Goal: Task Accomplishment & Management: Complete application form

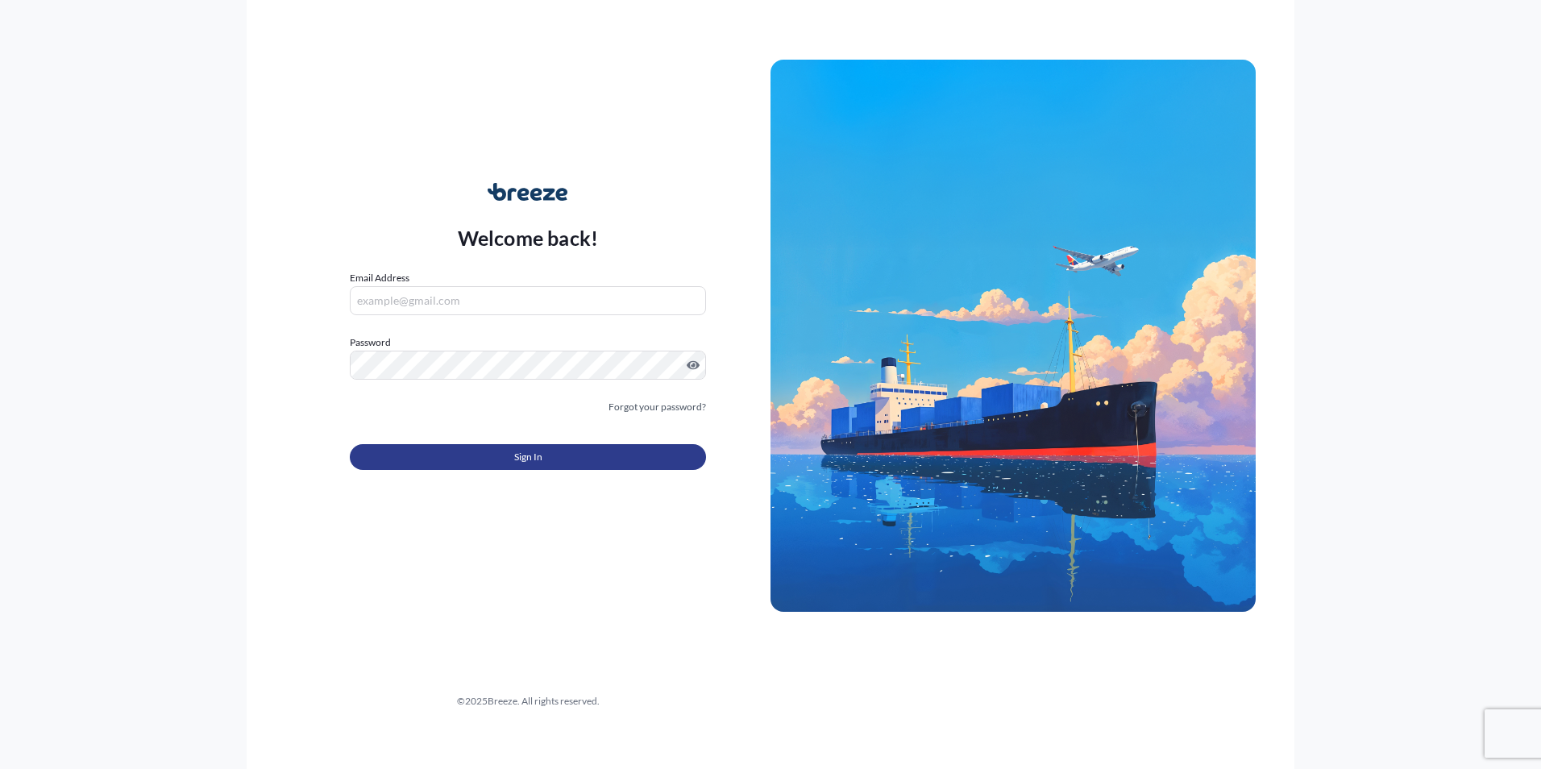
type input "[PERSON_NAME][EMAIL_ADDRESS][PERSON_NAME][DOMAIN_NAME]"
click at [540, 464] on span "Sign In" at bounding box center [528, 457] width 28 height 16
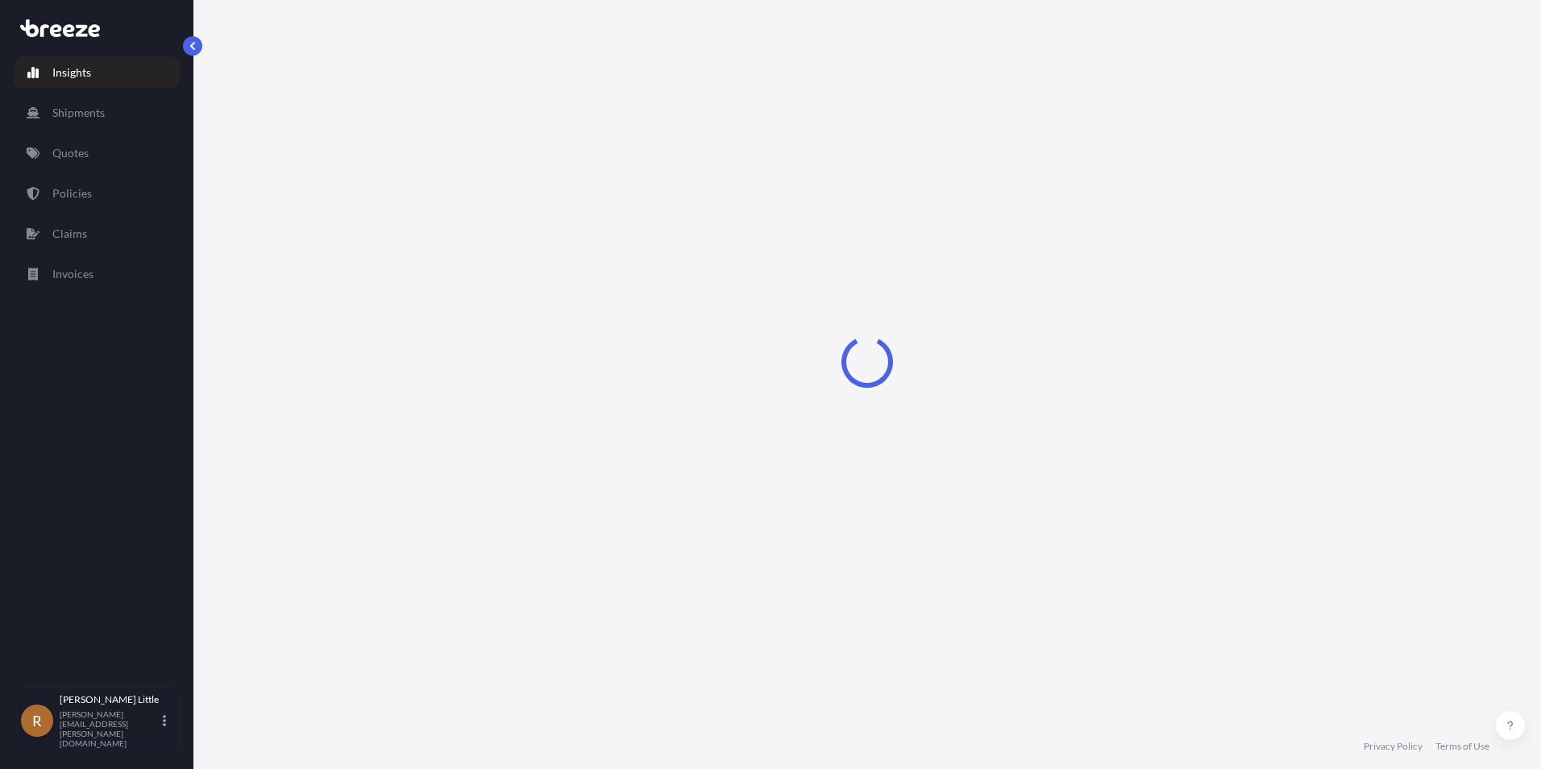
select select "2025"
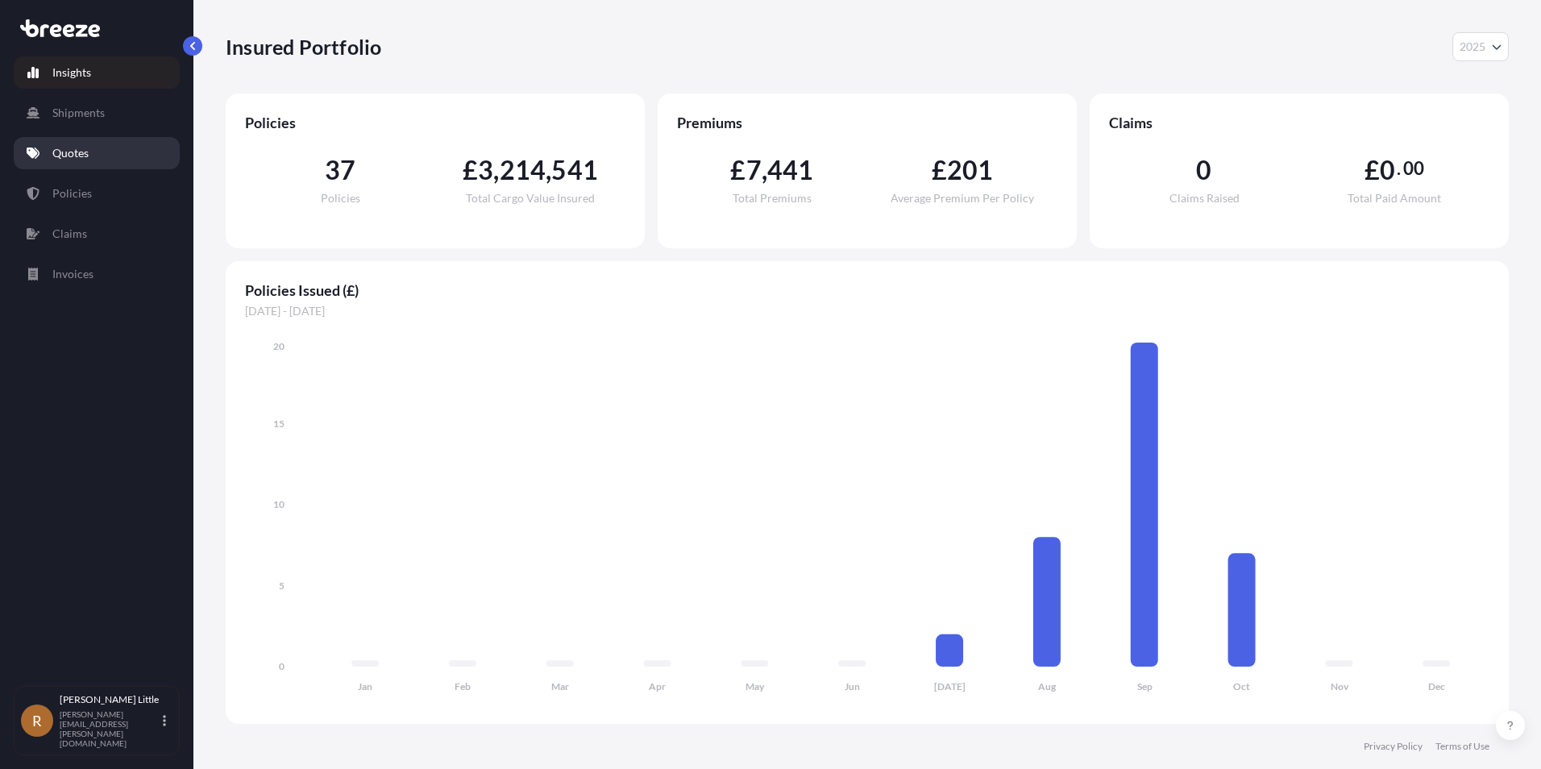
click at [60, 155] on p "Quotes" at bounding box center [70, 153] width 36 height 16
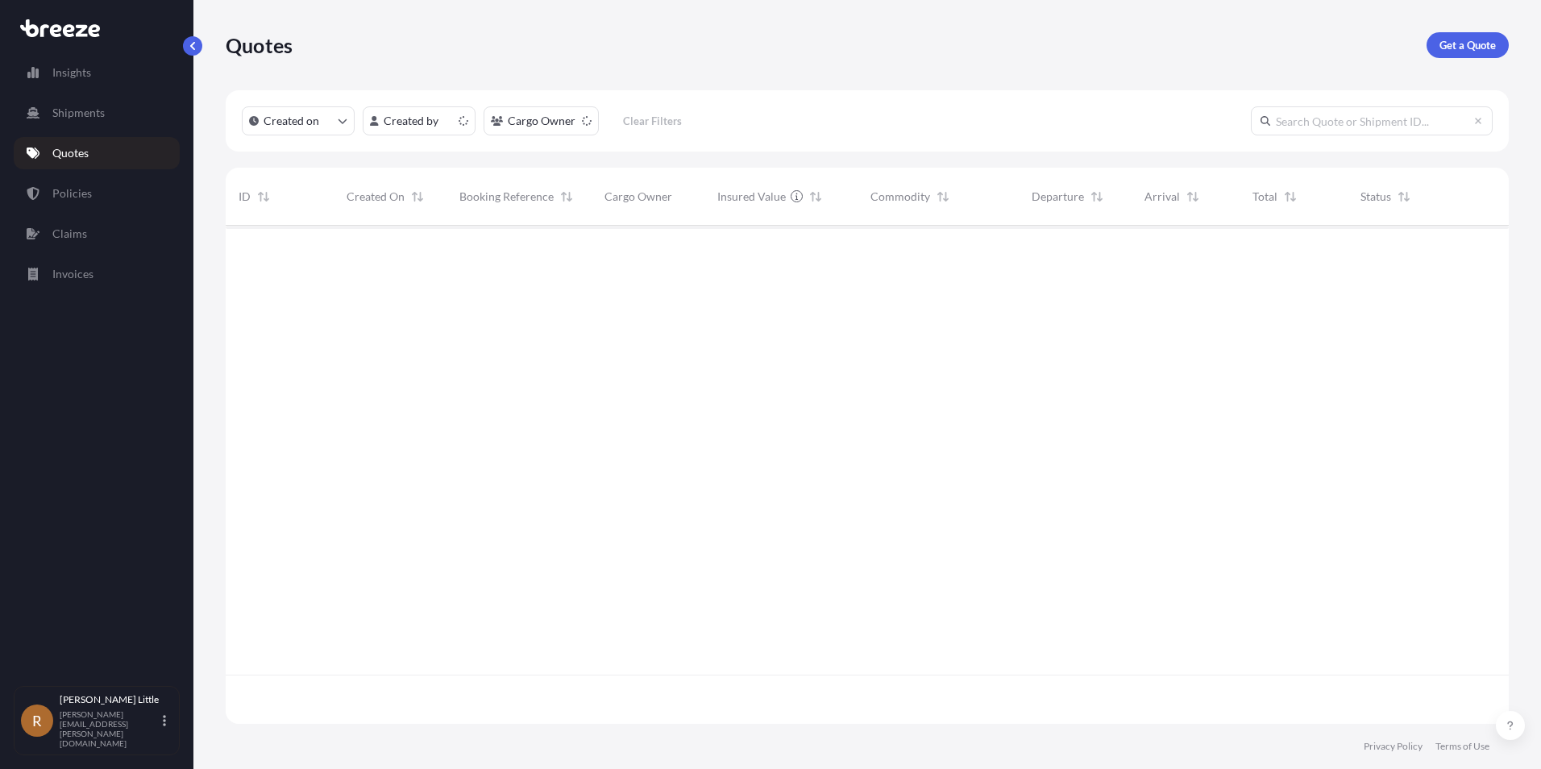
scroll to position [495, 1271]
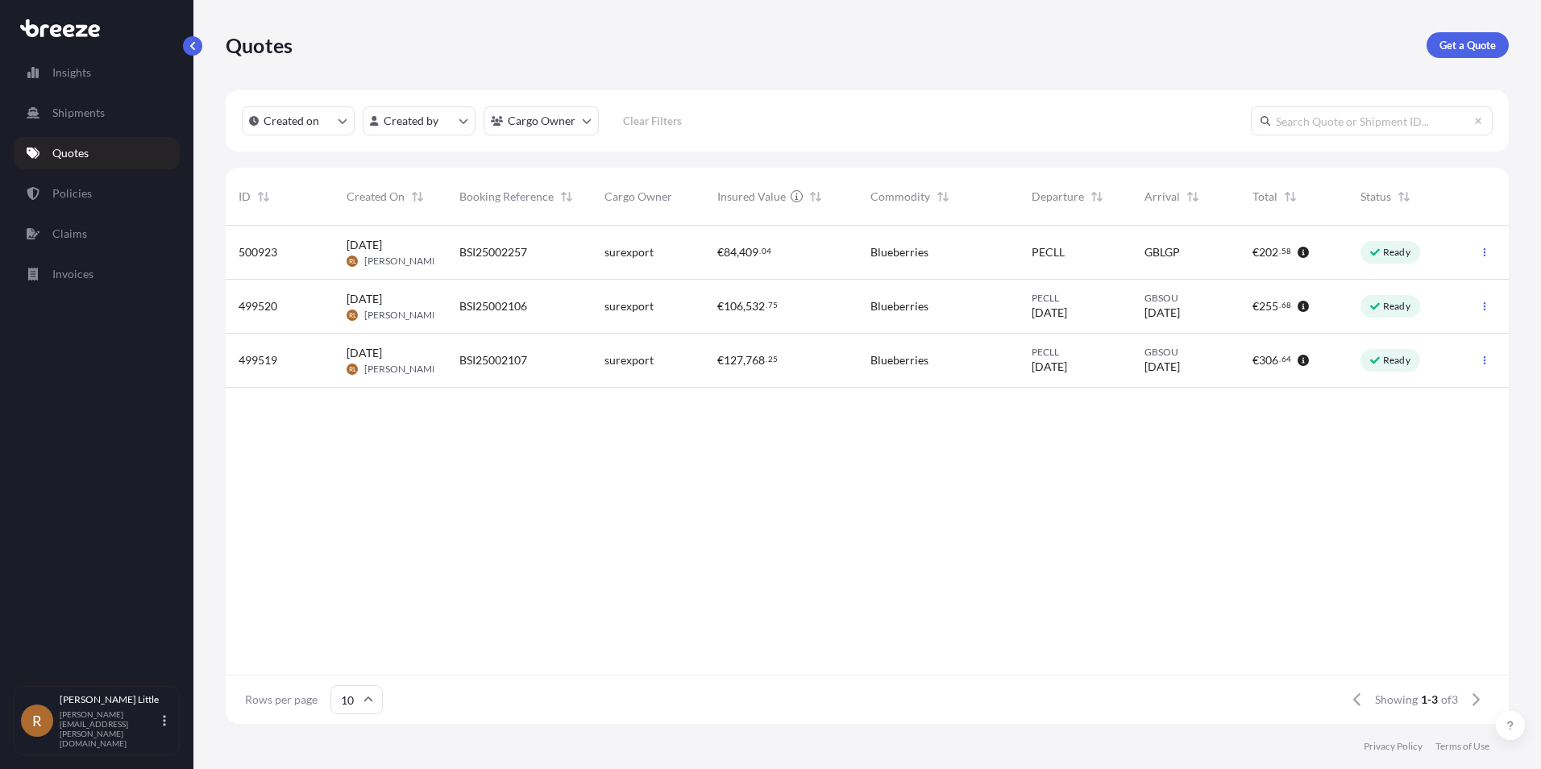
click at [496, 253] on span "BSI25002257" at bounding box center [494, 252] width 68 height 16
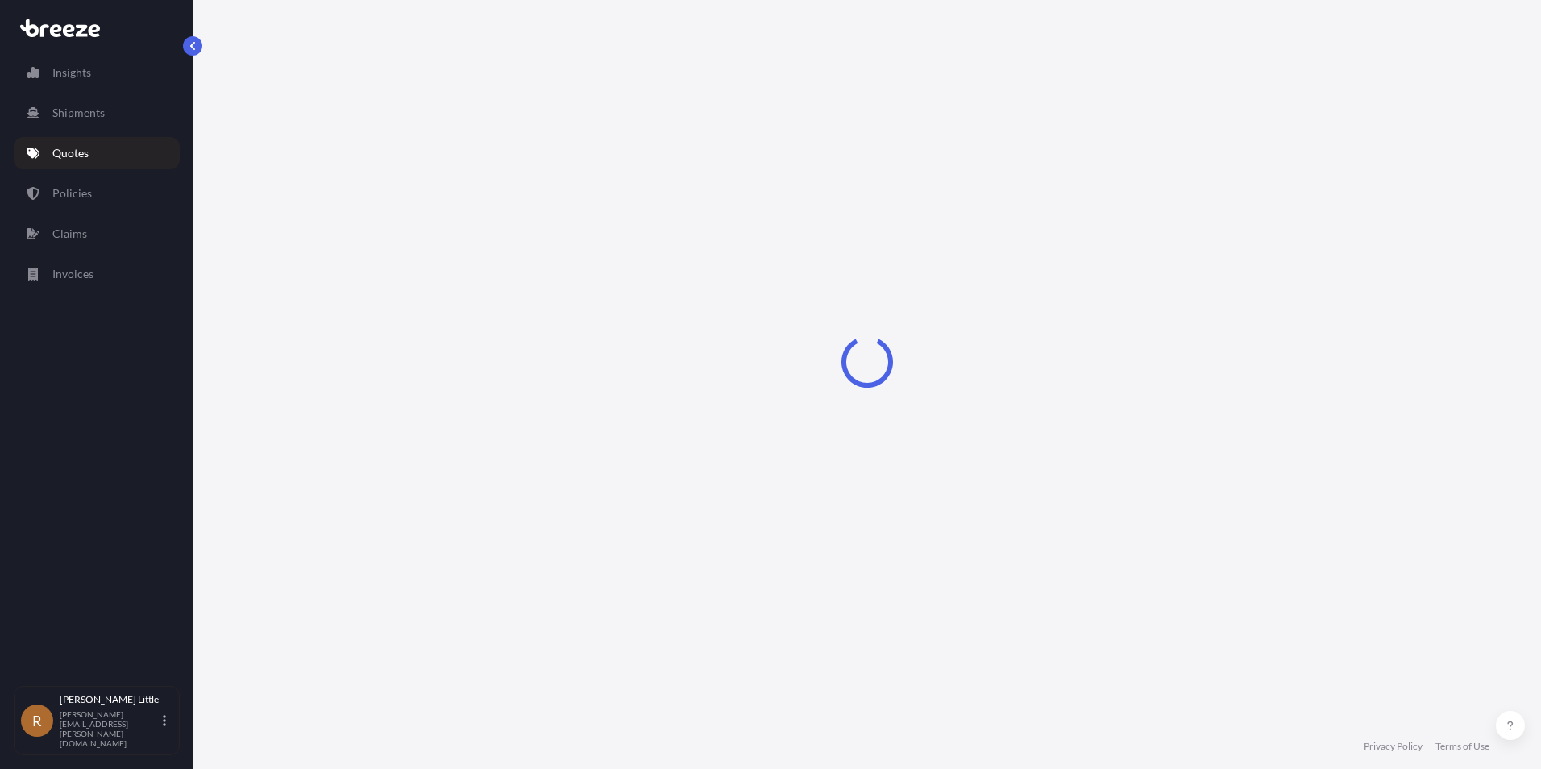
select select "Sea"
select select "Road"
select select "2"
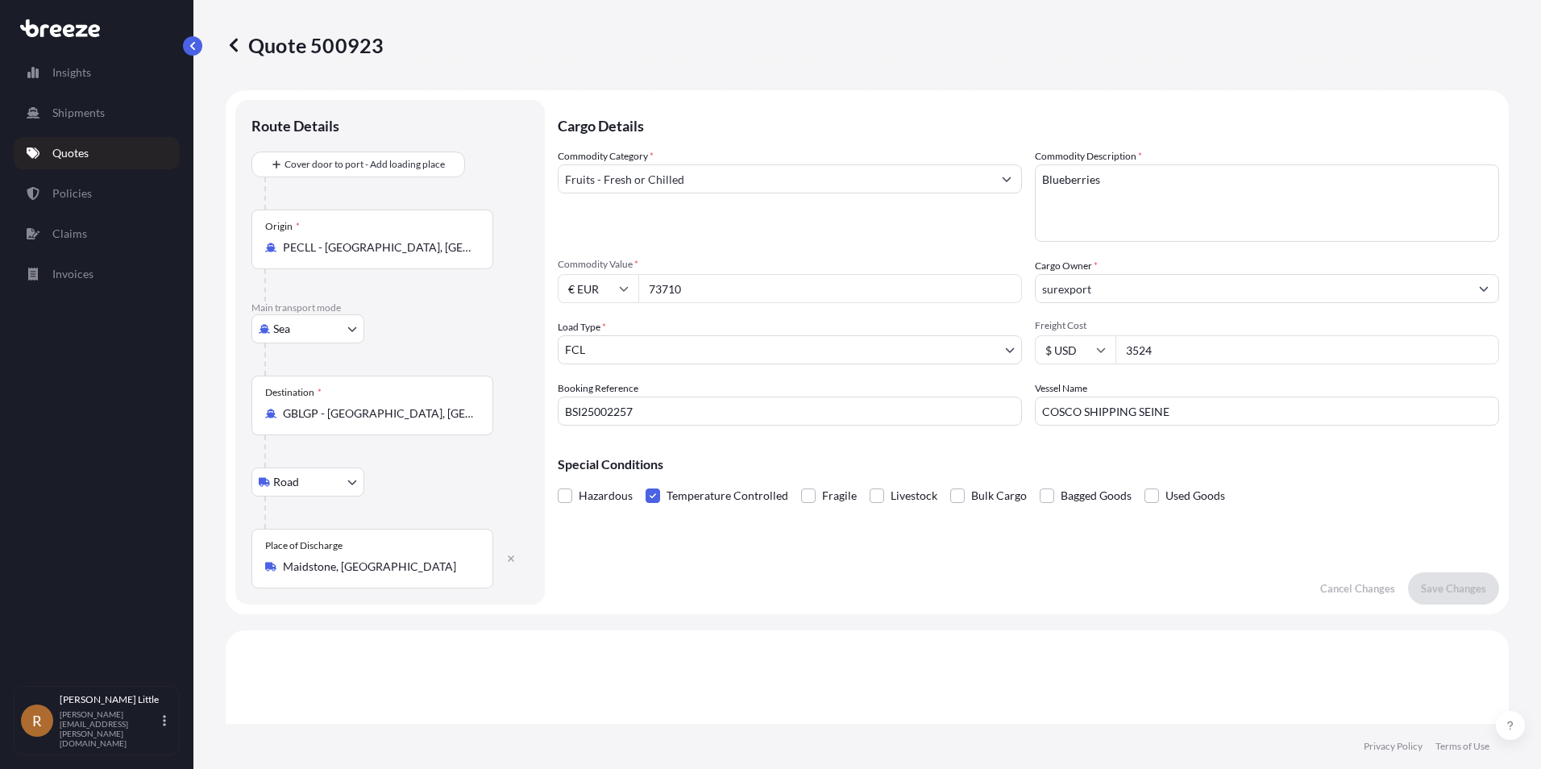
click at [942, 575] on div "Cargo Details Commodity Category * Fruits - Fresh or Chilled Commodity Descript…" at bounding box center [1029, 352] width 942 height 505
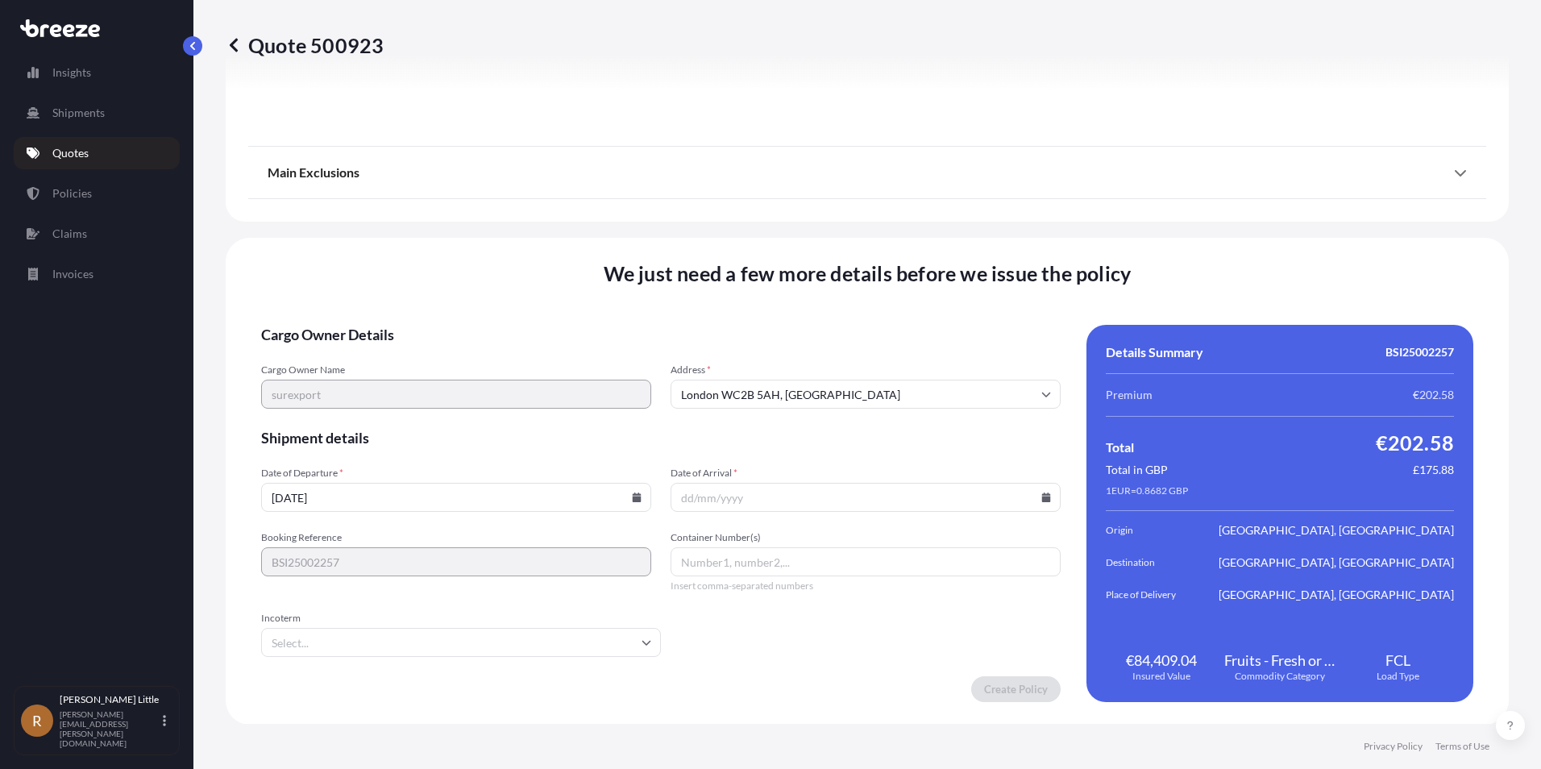
scroll to position [2059, 0]
click at [634, 493] on icon at bounding box center [637, 497] width 9 height 10
click at [374, 322] on button "7" at bounding box center [374, 319] width 26 height 26
type input "[DATE]"
click at [863, 502] on input "Date of Arrival *" at bounding box center [866, 496] width 390 height 29
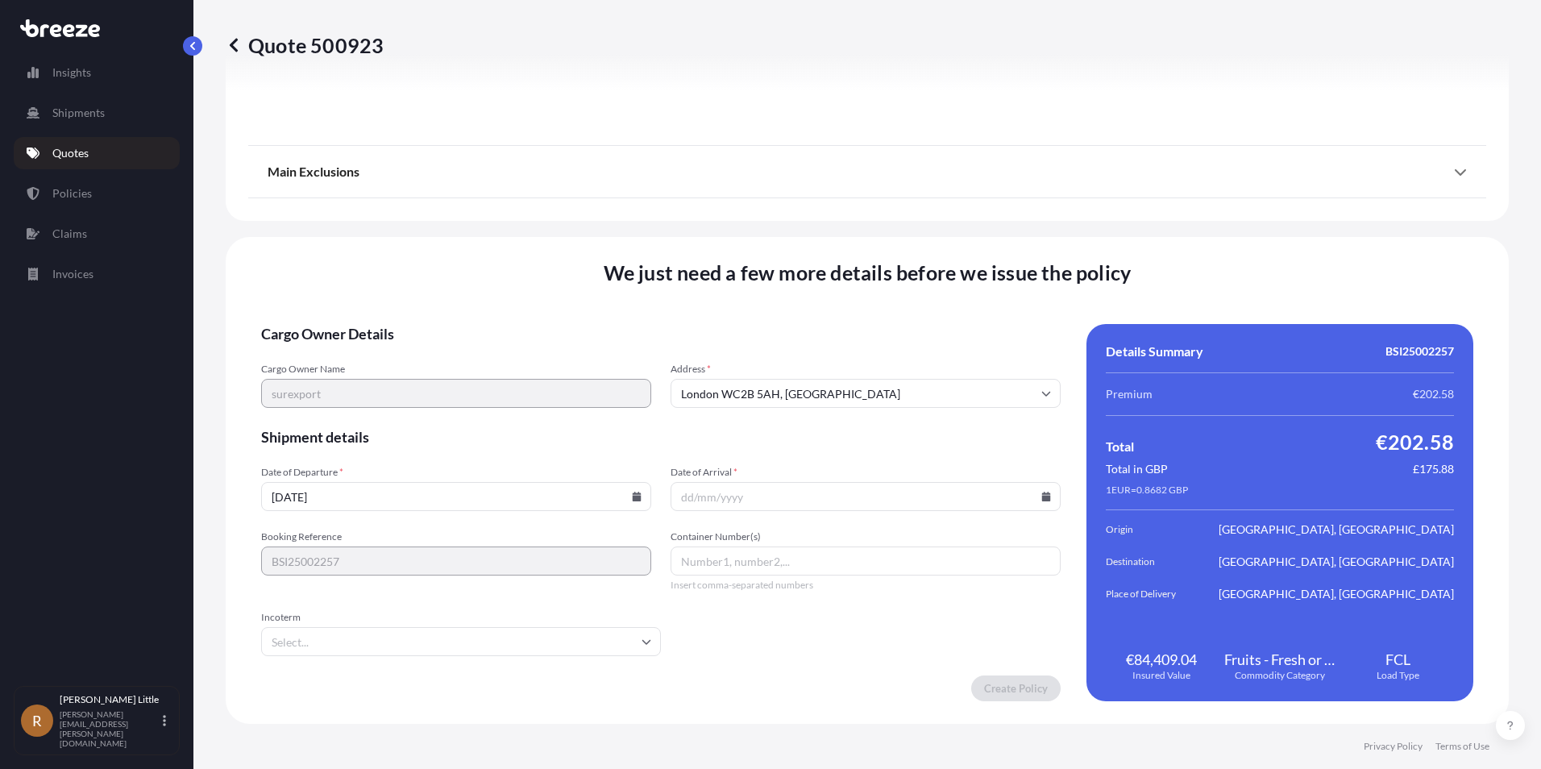
click at [1042, 493] on icon at bounding box center [1046, 497] width 9 height 10
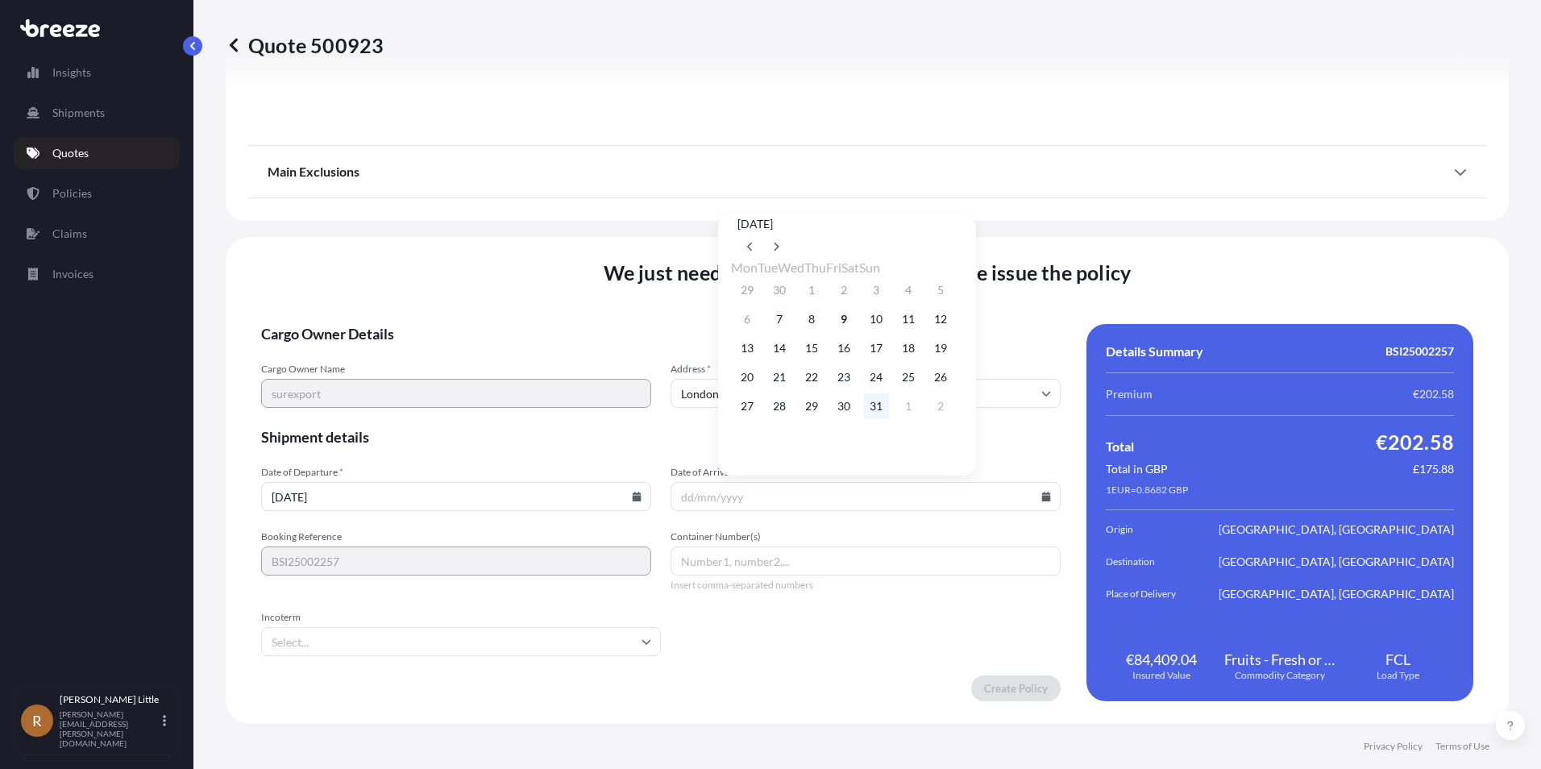
click at [889, 419] on button "31" at bounding box center [876, 406] width 26 height 26
type input "[DATE]"
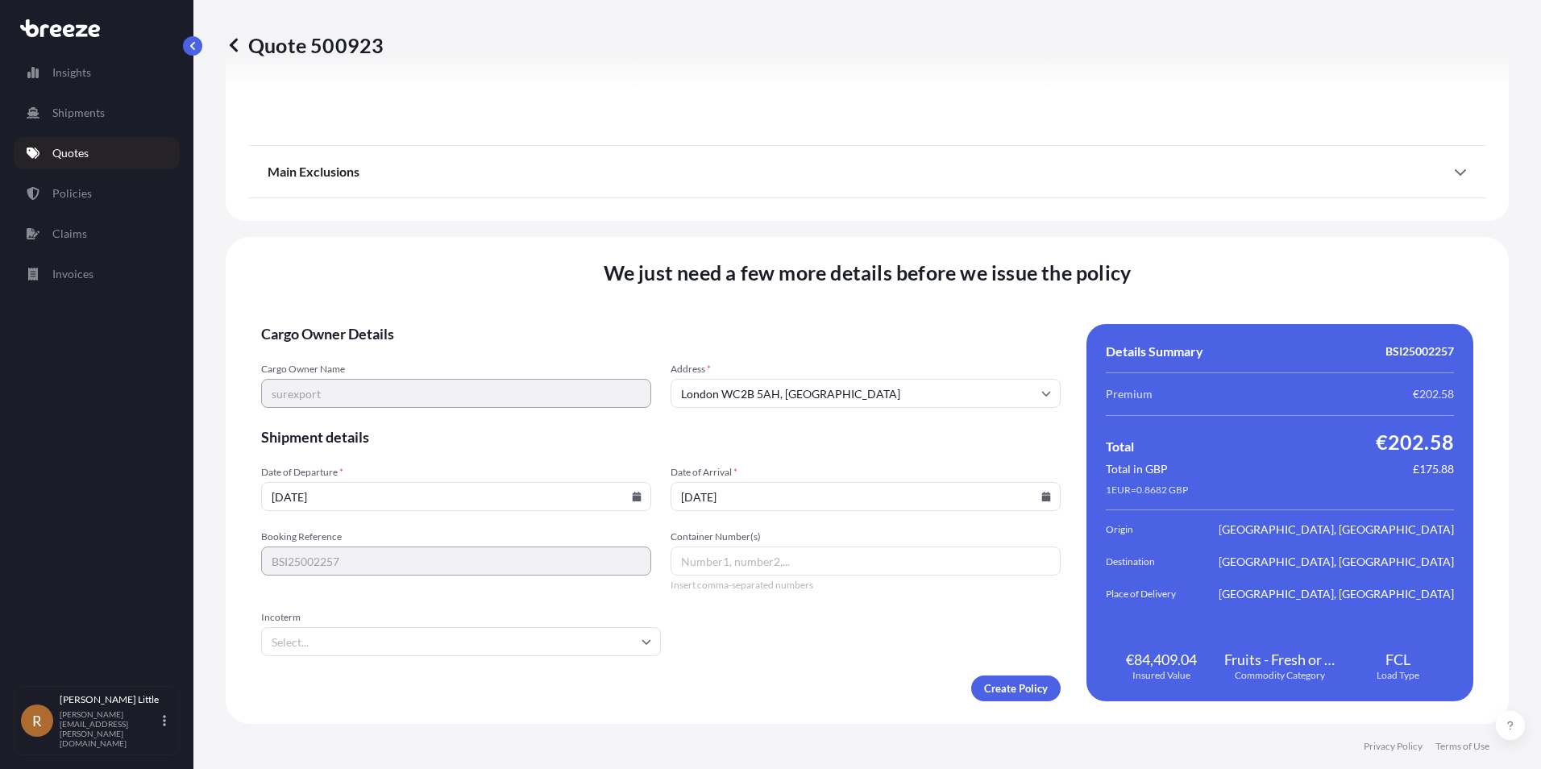
click at [711, 569] on input "Container Number(s)" at bounding box center [866, 561] width 390 height 29
type input "t"
type input "TTNU8308960"
click at [345, 644] on input "Incoterm" at bounding box center [461, 641] width 400 height 29
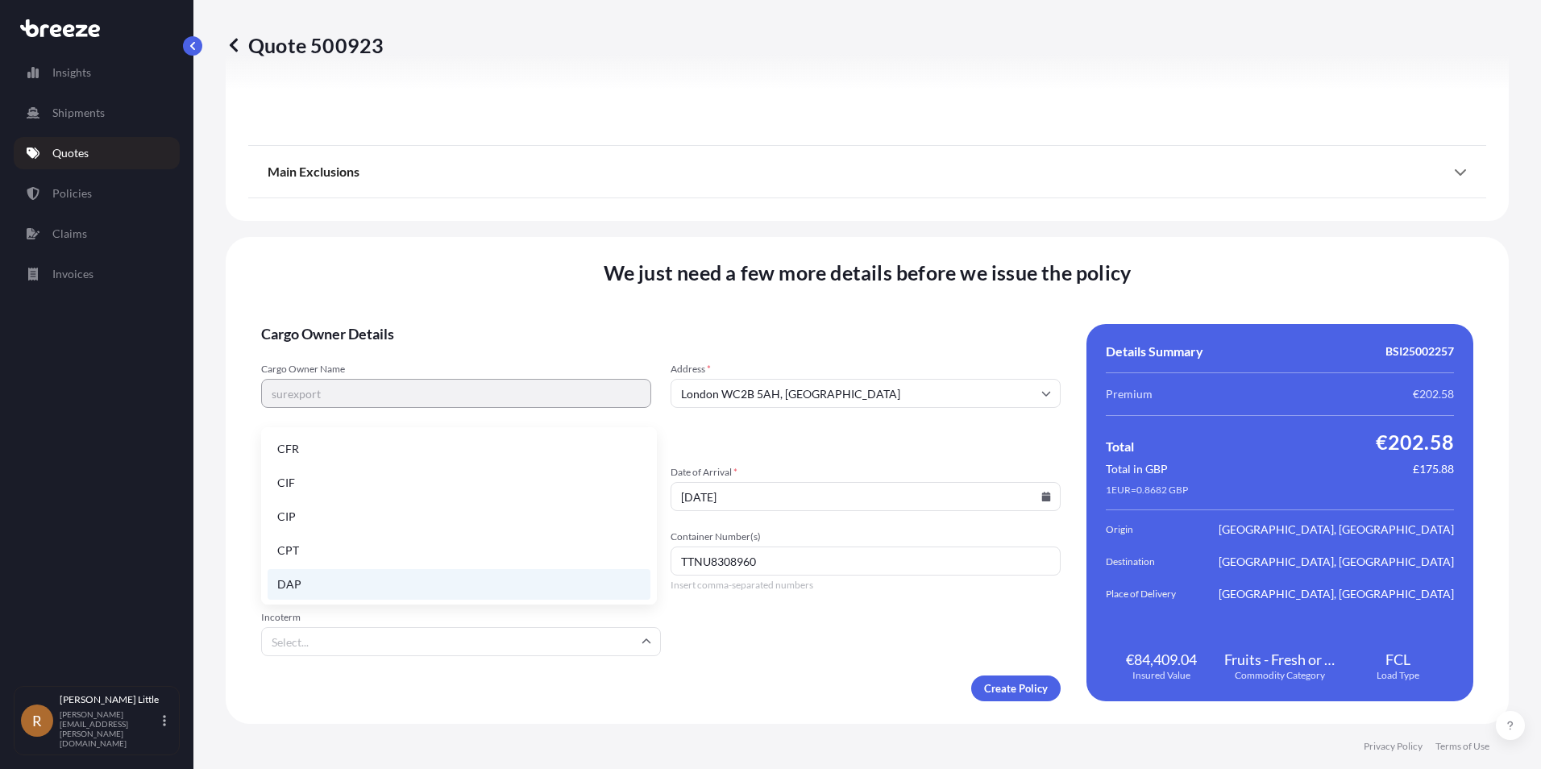
click at [326, 592] on li "DAP" at bounding box center [459, 584] width 383 height 31
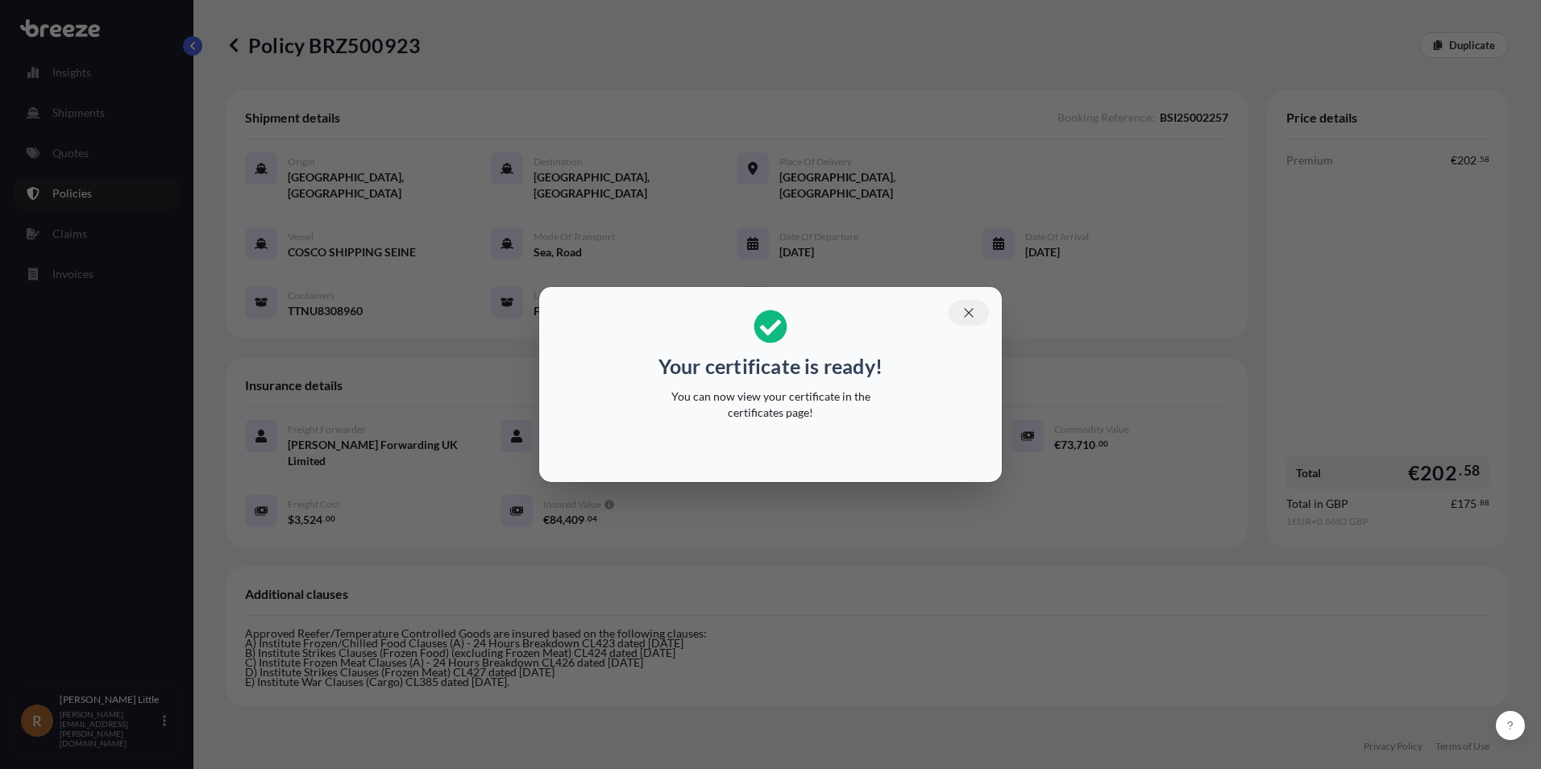
click at [963, 309] on icon "button" at bounding box center [969, 313] width 15 height 15
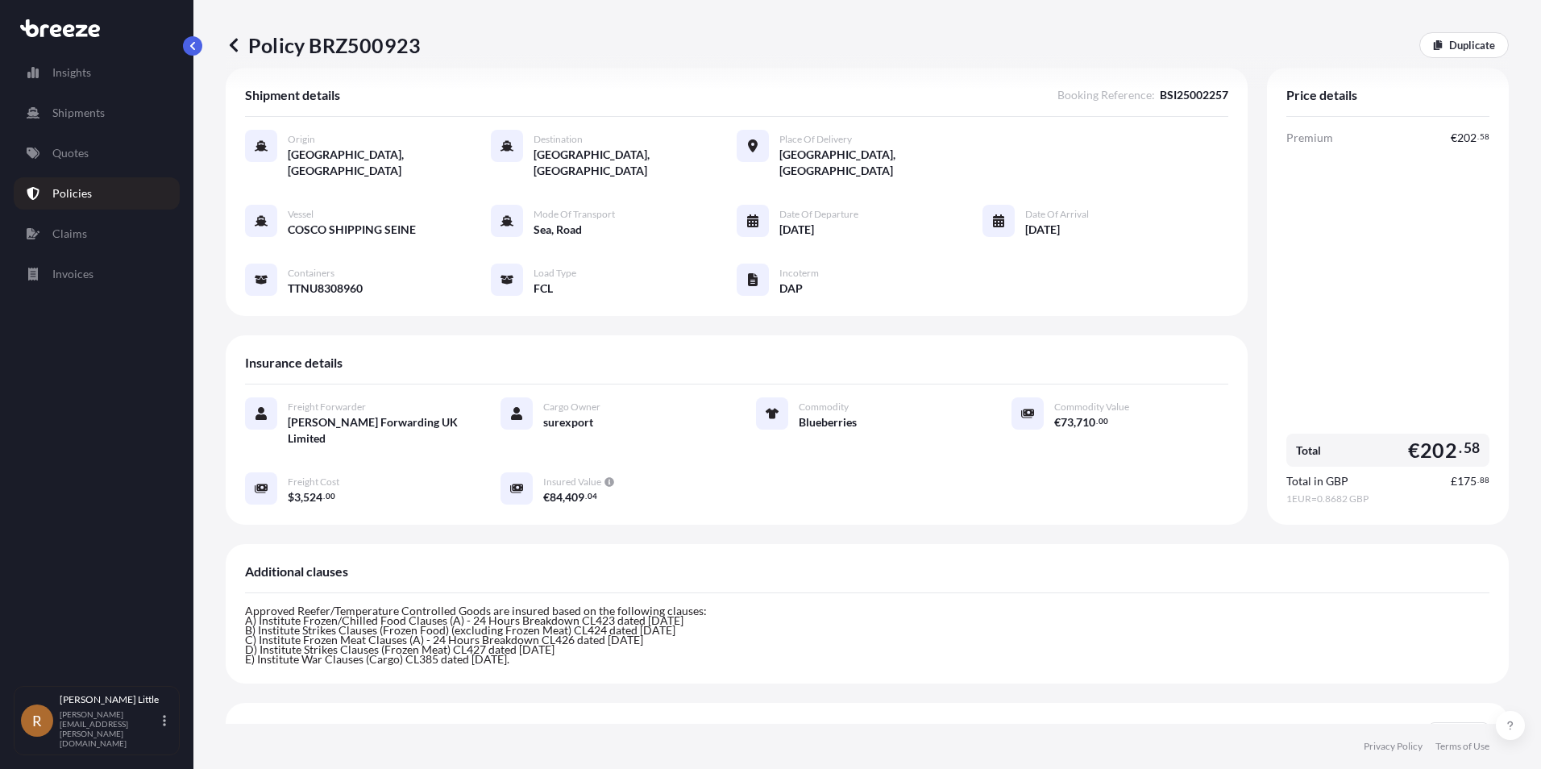
scroll to position [343, 0]
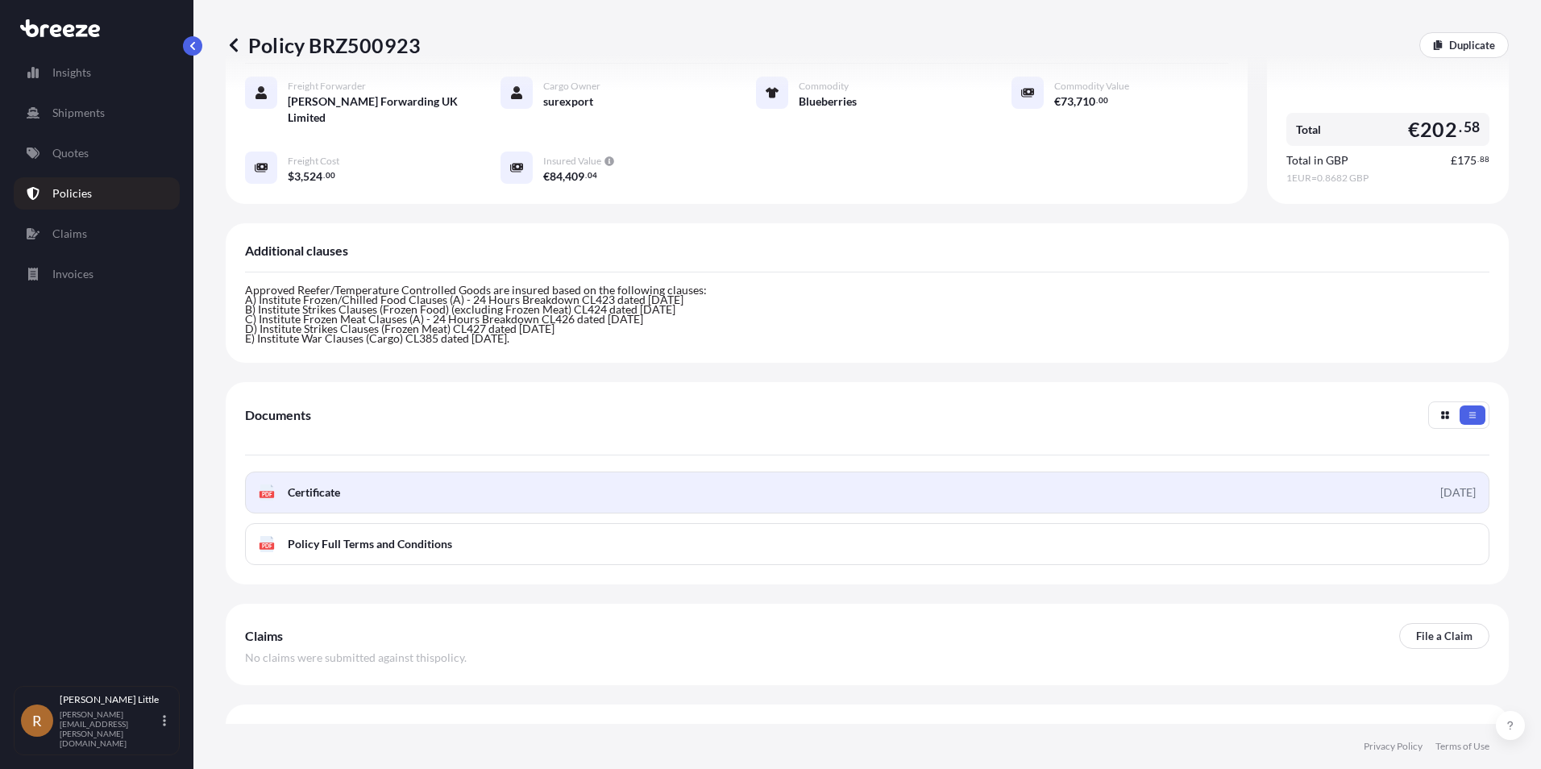
click at [309, 484] on span "Certificate" at bounding box center [314, 492] width 52 height 16
